Goal: Information Seeking & Learning: Learn about a topic

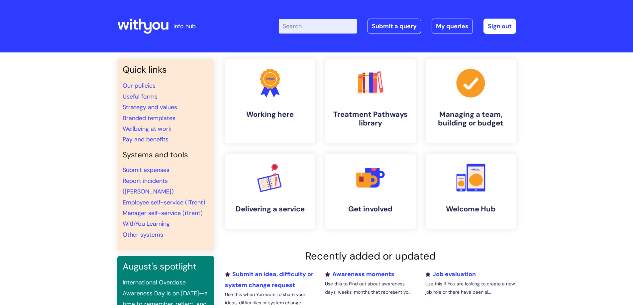
click at [307, 28] on input "Enter your search term here..." at bounding box center [318, 26] width 78 height 15
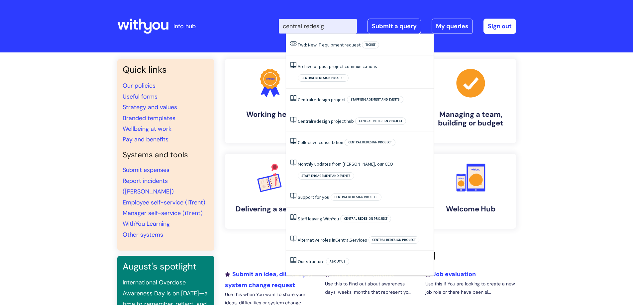
type input "central redesign"
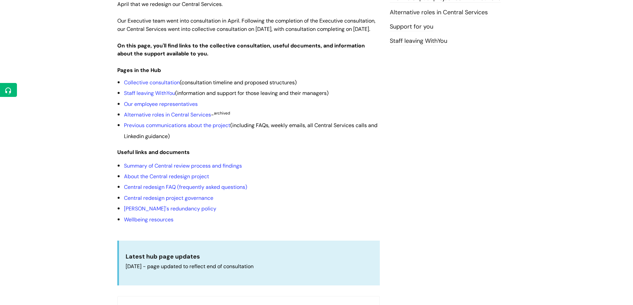
scroll to position [166, 0]
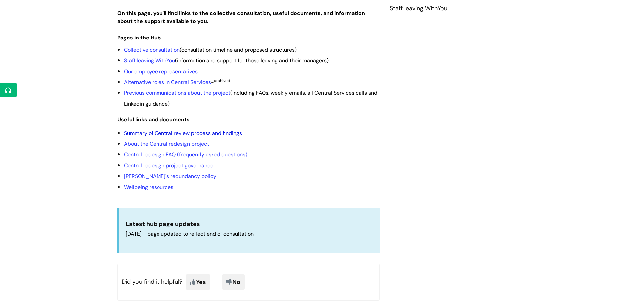
click at [166, 137] on link "Summary of Central review process and findings" at bounding box center [183, 133] width 118 height 7
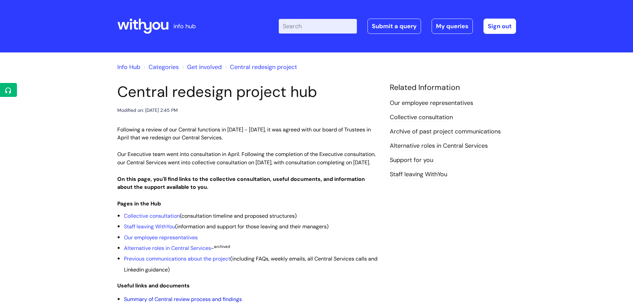
scroll to position [166, 0]
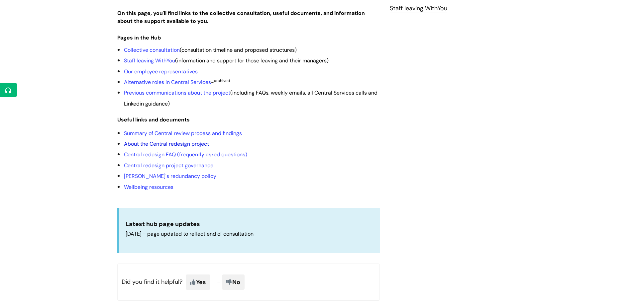
click at [178, 147] on link "About the Central redesign project" at bounding box center [166, 143] width 85 height 7
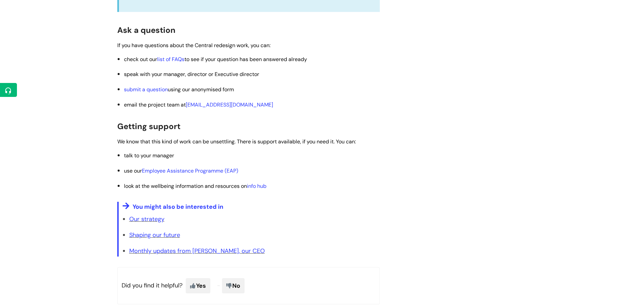
scroll to position [996, 0]
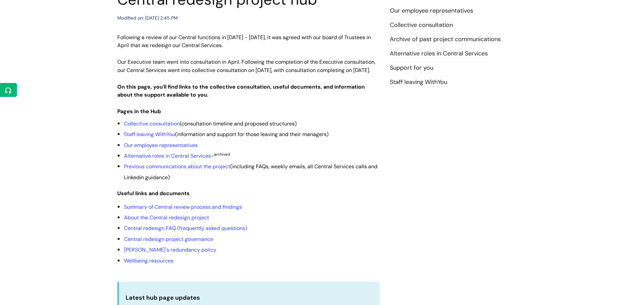
scroll to position [82, 0]
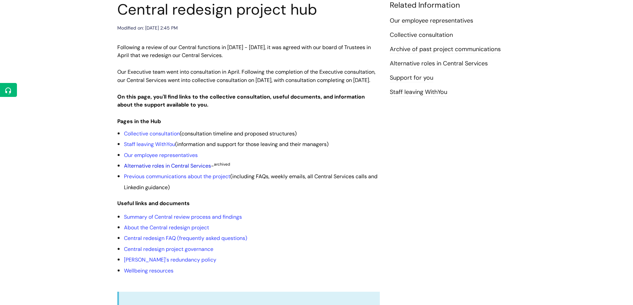
click at [188, 169] on link "Alternative roles in Central Services" at bounding box center [167, 165] width 87 height 7
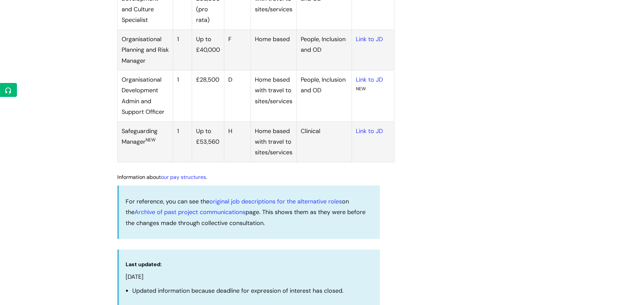
scroll to position [897, 0]
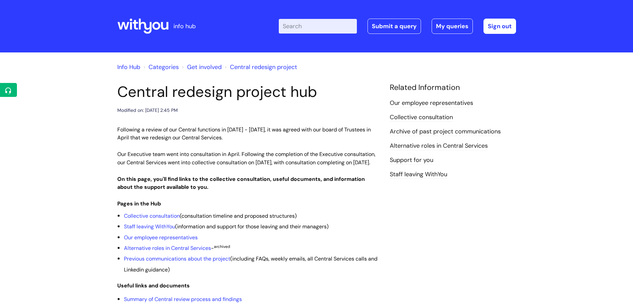
scroll to position [82, 0]
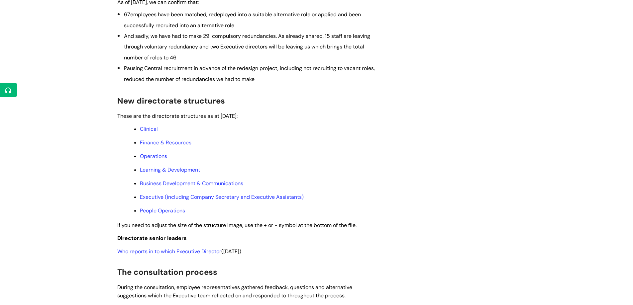
scroll to position [266, 0]
click at [197, 187] on link "Business Development & Communications" at bounding box center [191, 183] width 103 height 7
